Goal: Download file/media

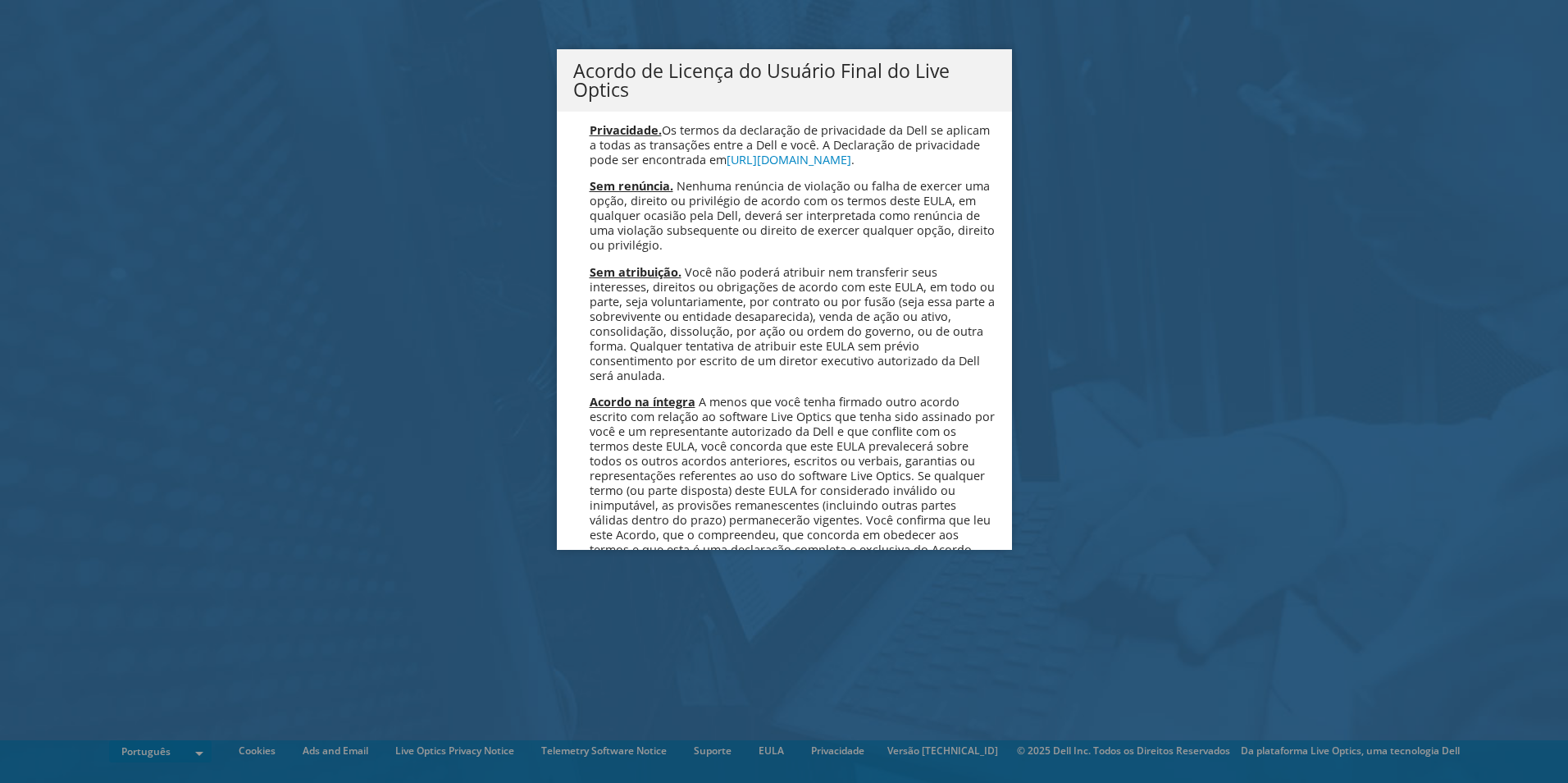
scroll to position [6557, 0]
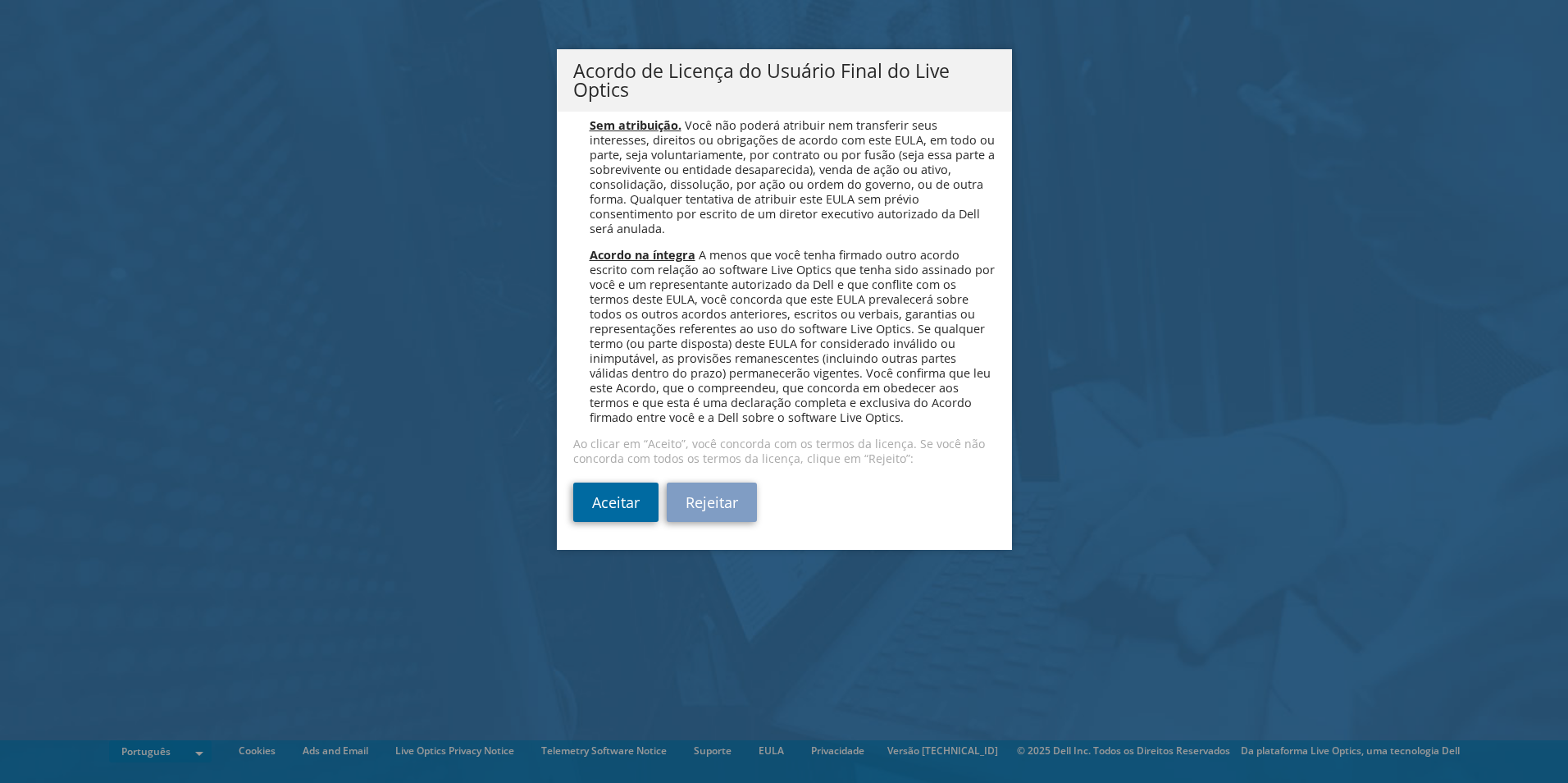
click at [598, 507] on link "Aceitar" at bounding box center [616, 502] width 86 height 39
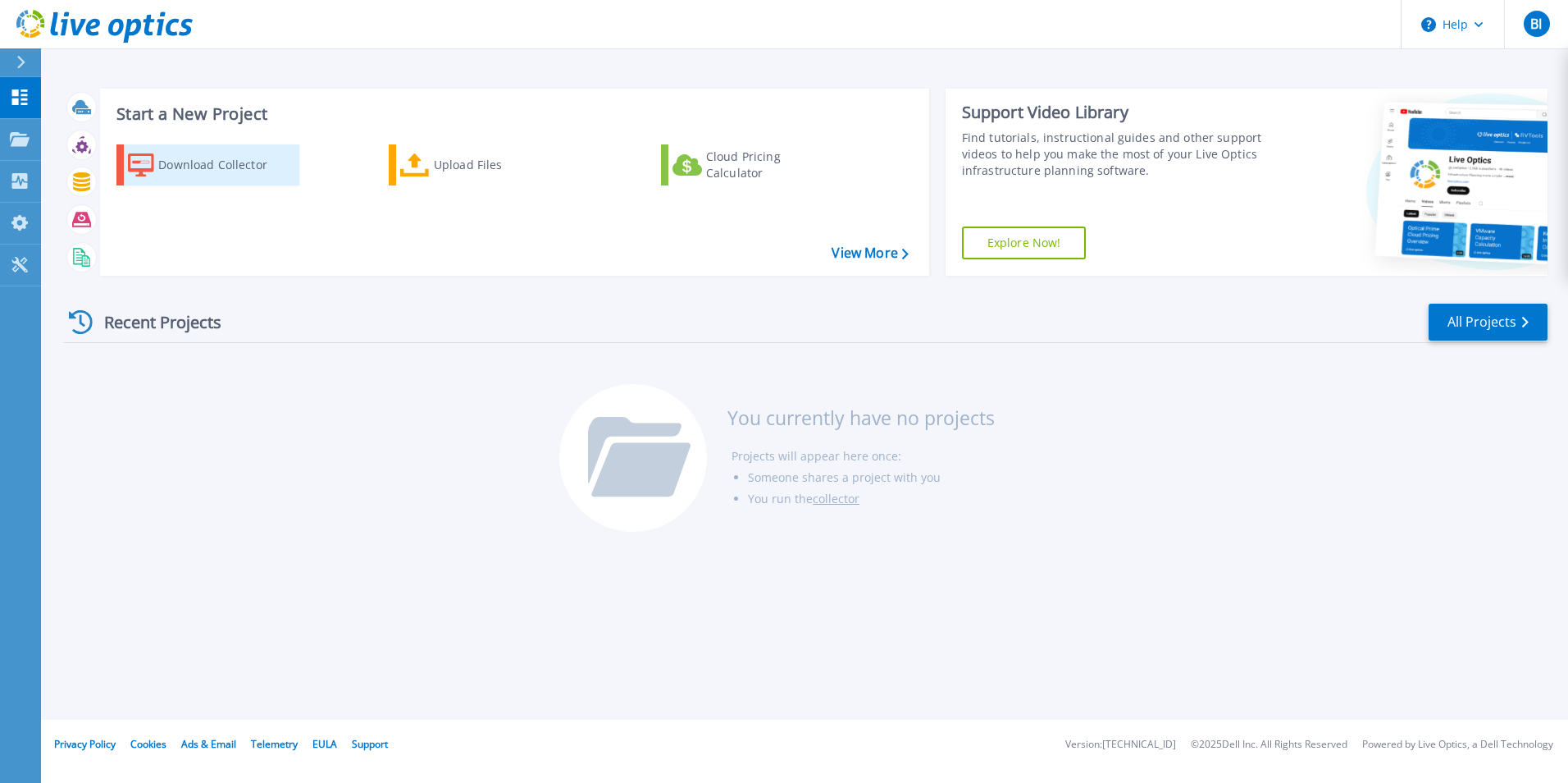
click at [217, 169] on div "Download Collector" at bounding box center [223, 164] width 131 height 33
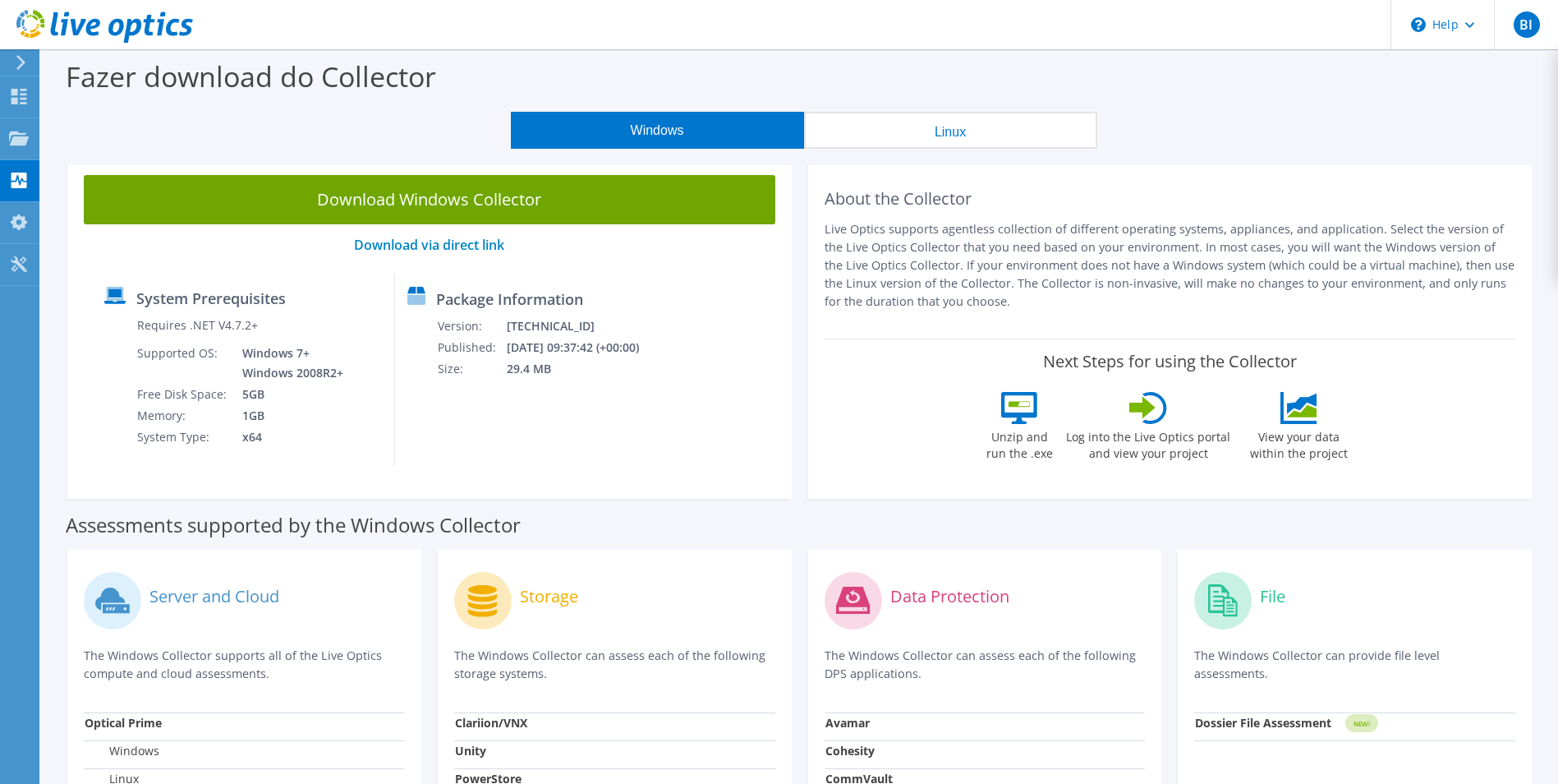
click at [21, 63] on icon at bounding box center [21, 62] width 12 height 15
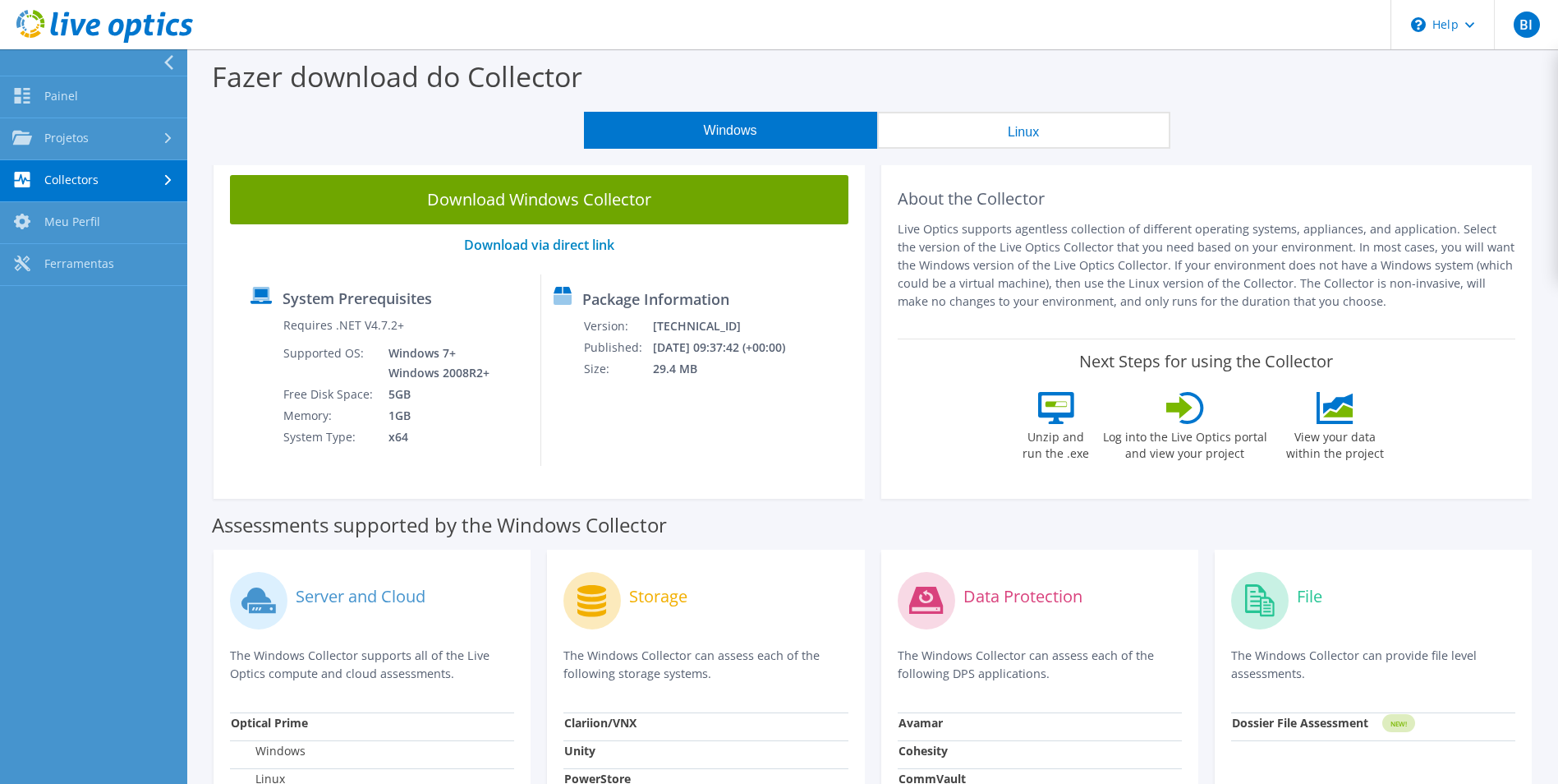
click at [59, 66] on div at bounding box center [90, 62] width 187 height 26
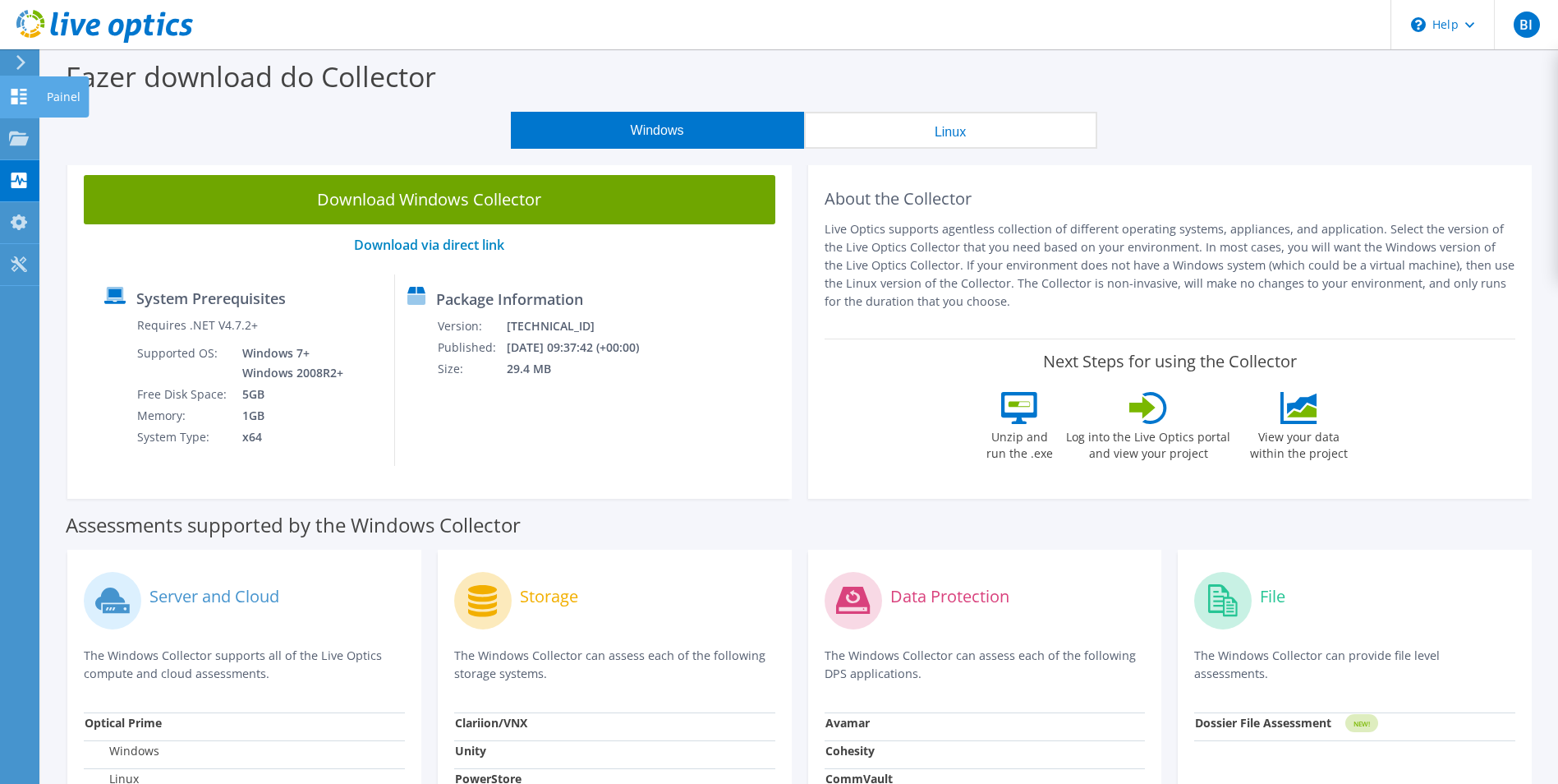
click at [15, 99] on use at bounding box center [19, 96] width 16 height 16
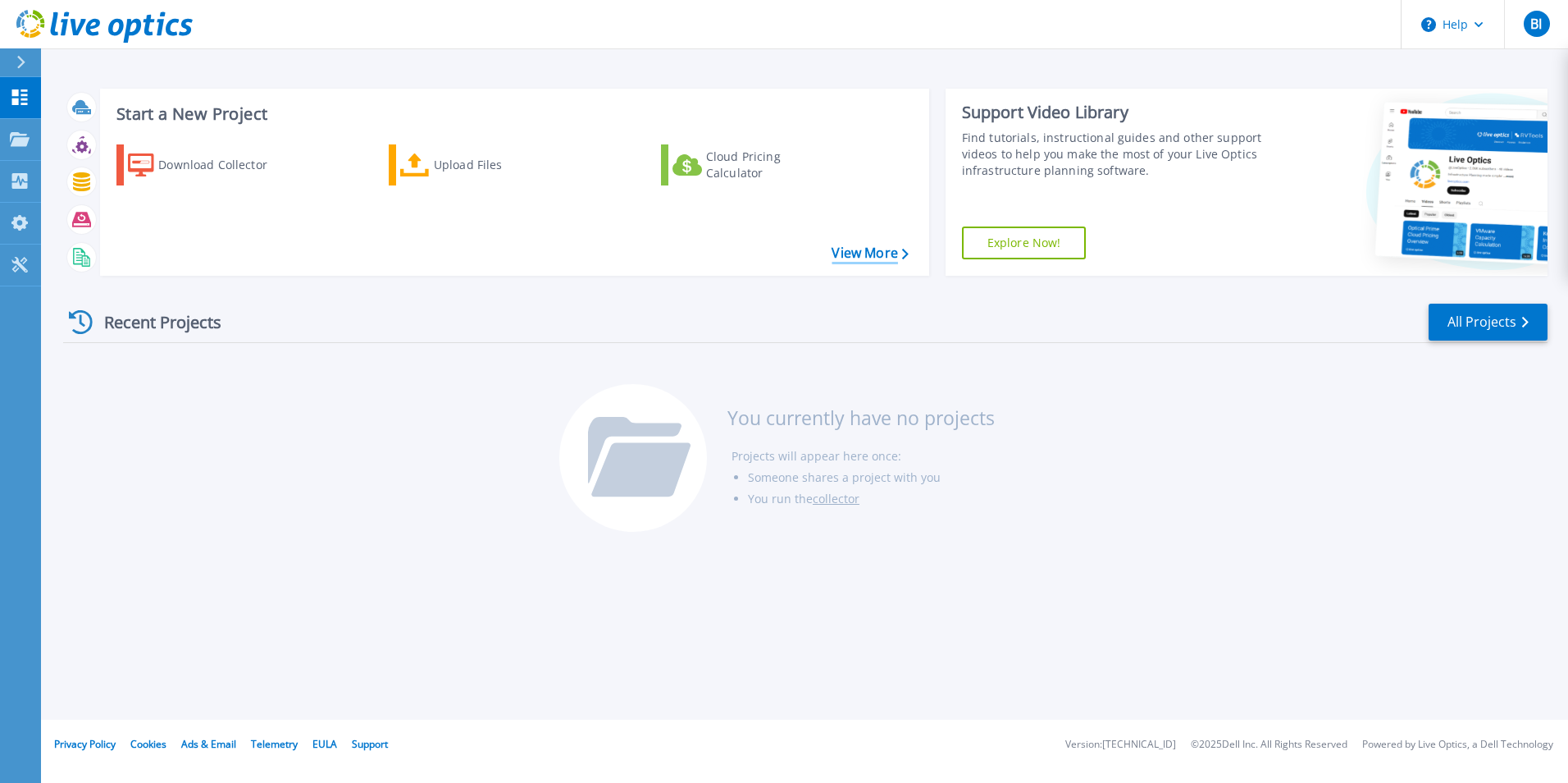
click at [863, 256] on link "View More" at bounding box center [869, 252] width 76 height 16
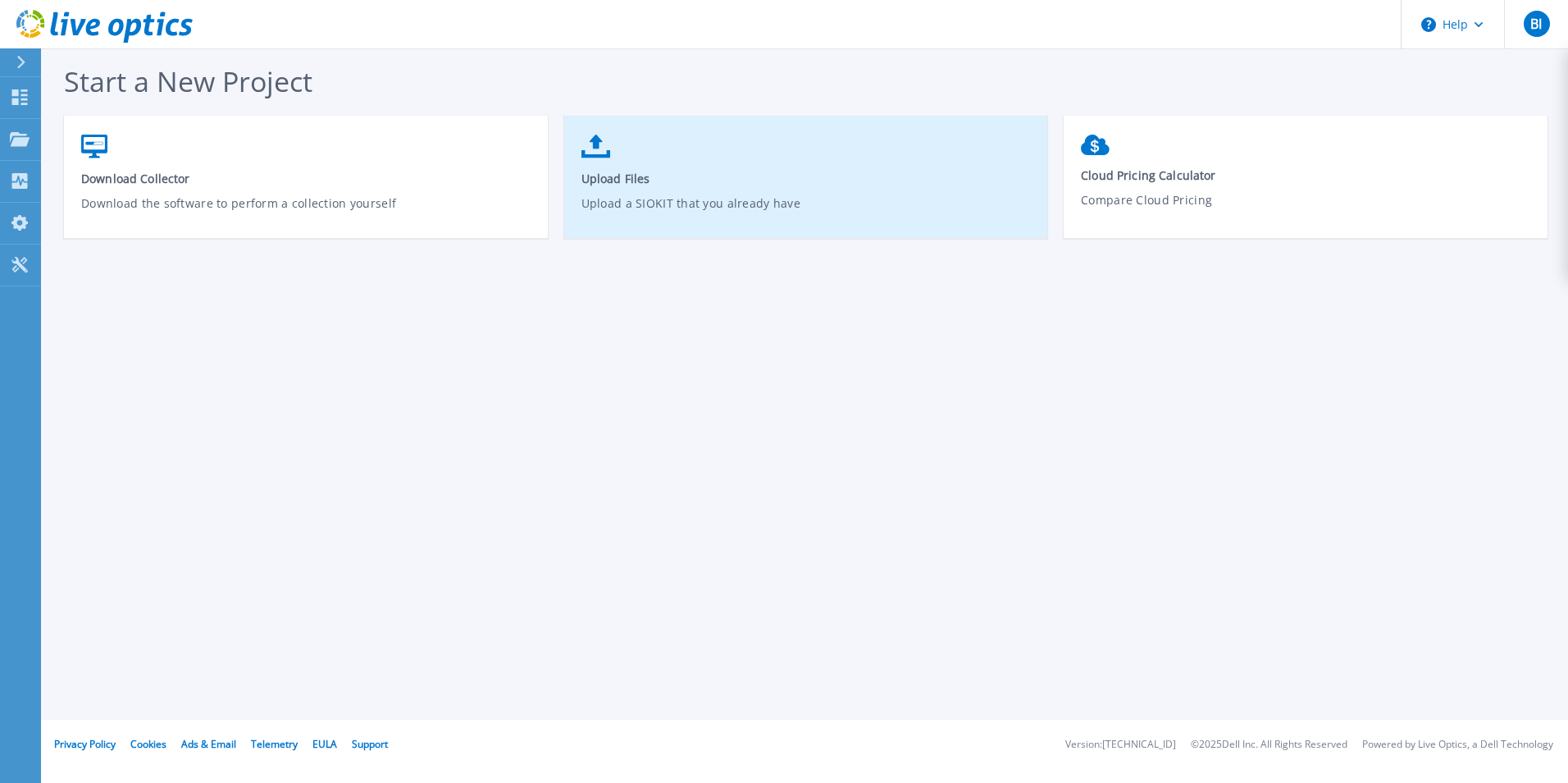
click at [659, 190] on link "Upload Files Upload a SIOKIT that you already have" at bounding box center [806, 185] width 484 height 117
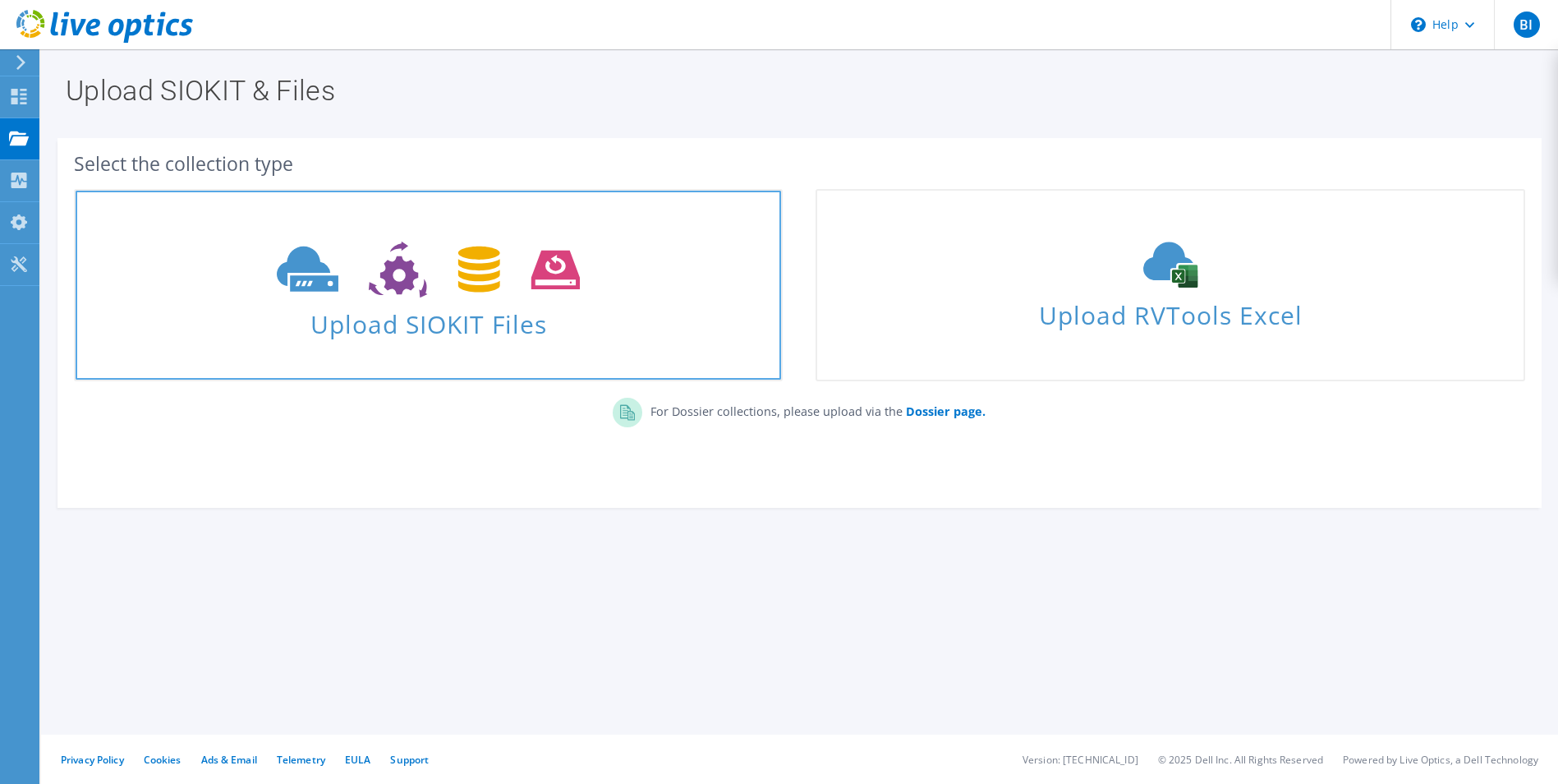
click at [571, 279] on use at bounding box center [428, 269] width 303 height 57
